Goal: Book appointment/travel/reservation

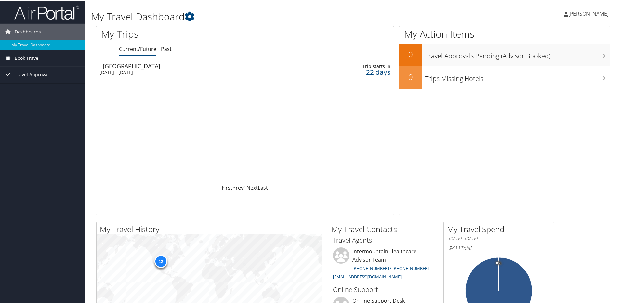
click at [39, 59] on span "Book Travel" at bounding box center [27, 57] width 25 height 16
click at [50, 56] on link "Book Travel" at bounding box center [42, 57] width 85 height 16
click at [46, 59] on link "Book Travel" at bounding box center [42, 57] width 85 height 16
click at [43, 81] on link "Book/Manage Online Trips" at bounding box center [42, 80] width 85 height 10
